Goal: Task Accomplishment & Management: Manage account settings

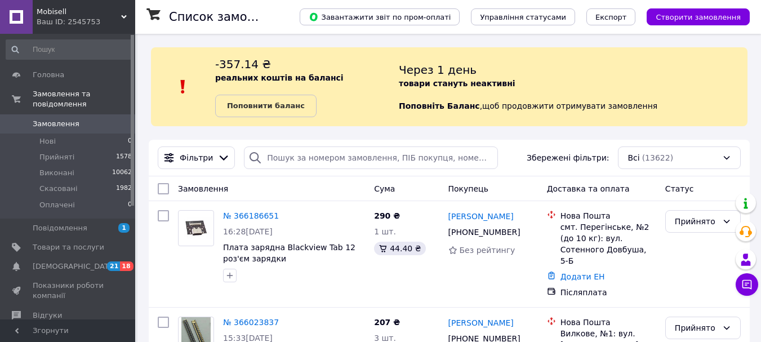
click at [70, 119] on span "Замовлення" at bounding box center [56, 124] width 47 height 10
click at [57, 133] on li "Нові 0" at bounding box center [69, 141] width 139 height 16
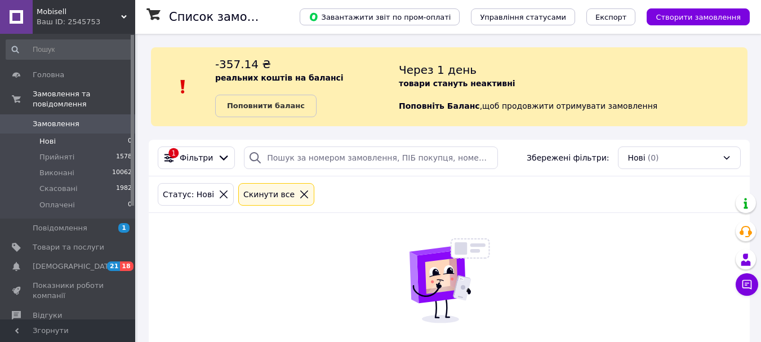
click at [62, 122] on link "Замовлення 0" at bounding box center [69, 123] width 139 height 19
